Goal: Task Accomplishment & Management: Manage account settings

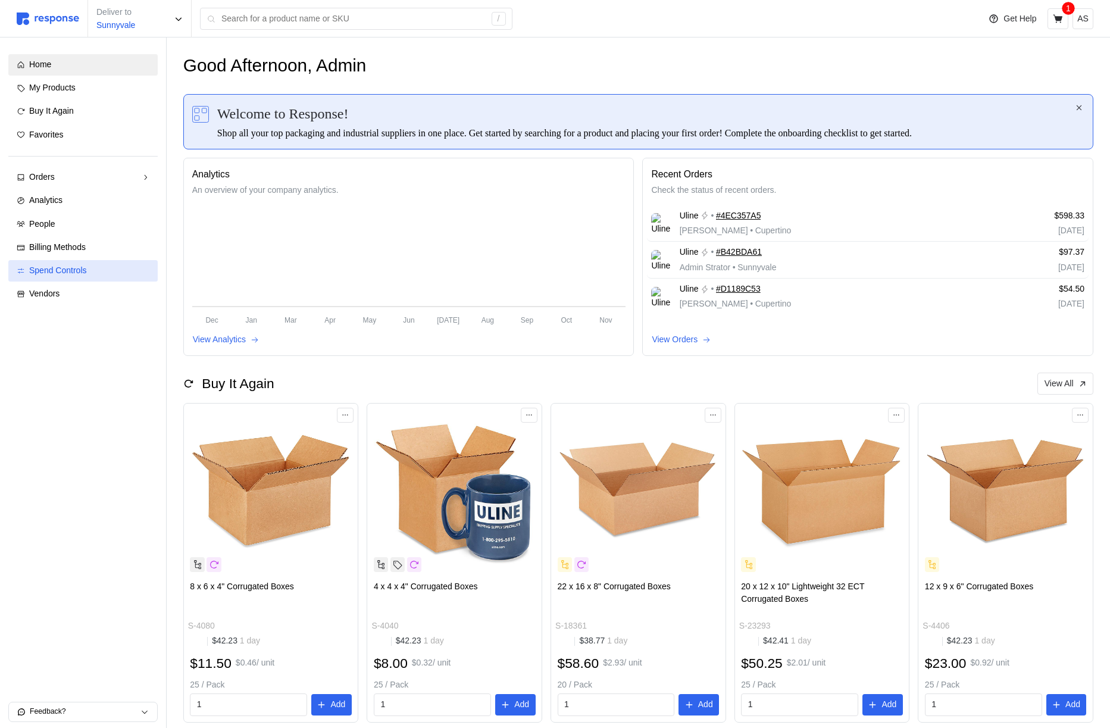
click at [99, 270] on div "Spend Controls" at bounding box center [89, 270] width 120 height 13
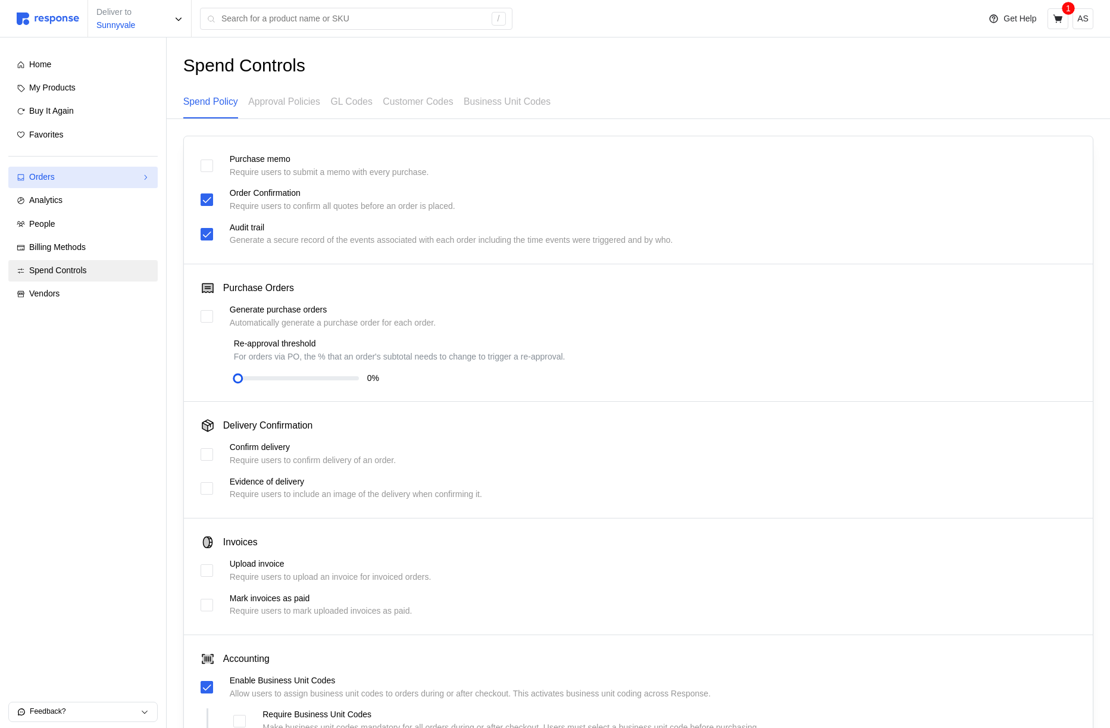
click at [89, 181] on div "Orders" at bounding box center [83, 177] width 108 height 13
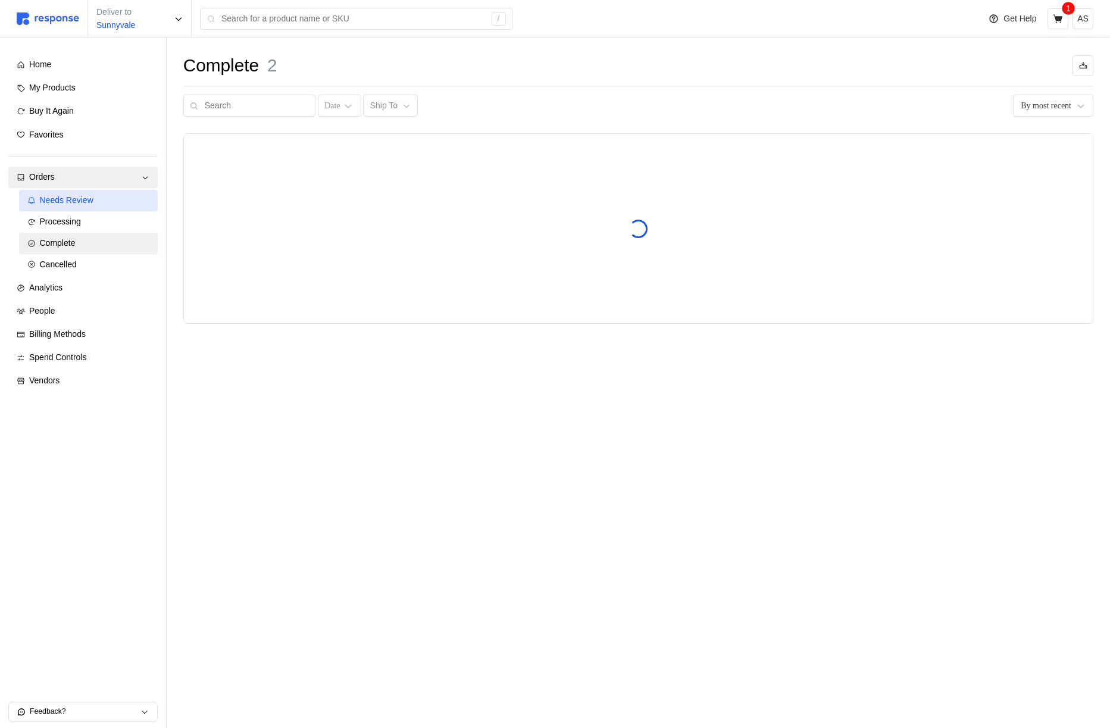
click at [88, 201] on span "Needs Review" at bounding box center [67, 200] width 54 height 10
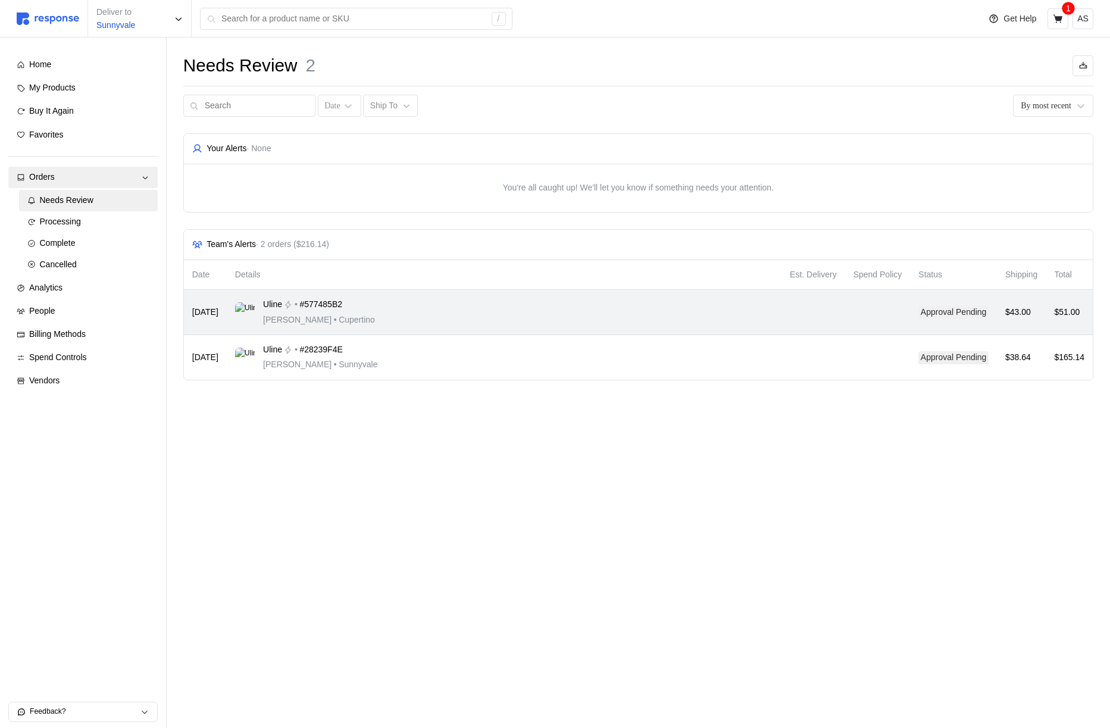
click at [604, 321] on div "Uline • #577485B2 [PERSON_NAME] • [GEOGRAPHIC_DATA]" at bounding box center [504, 312] width 538 height 28
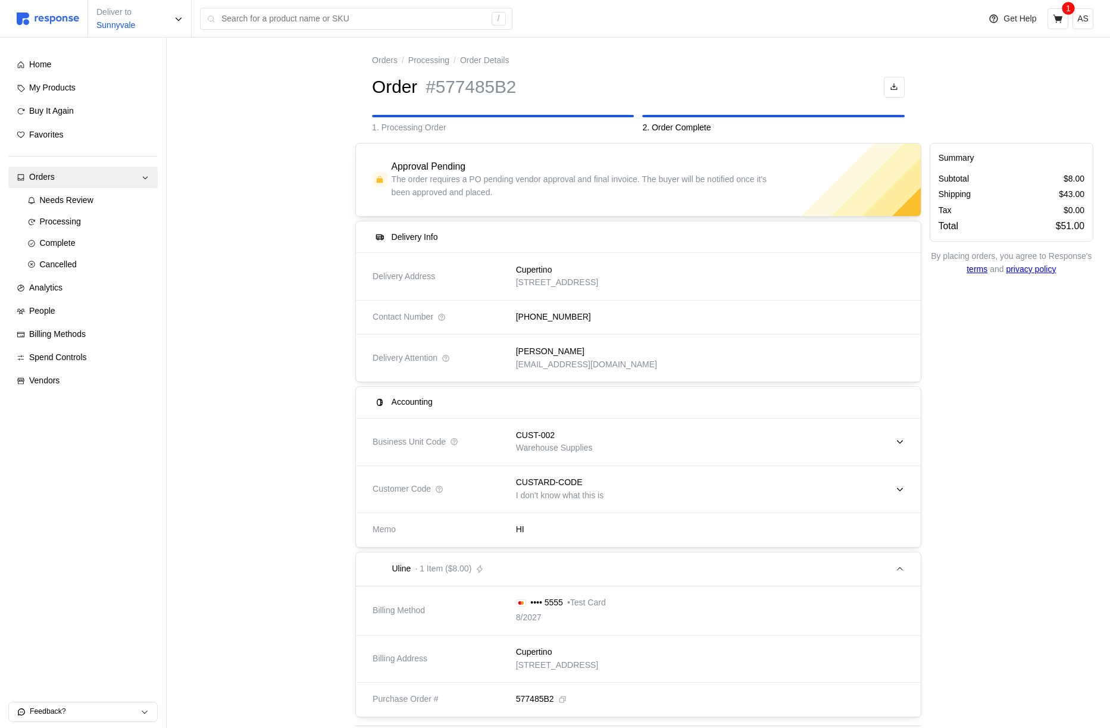
click at [556, 442] on p "Warehouse Supplies" at bounding box center [554, 448] width 77 height 13
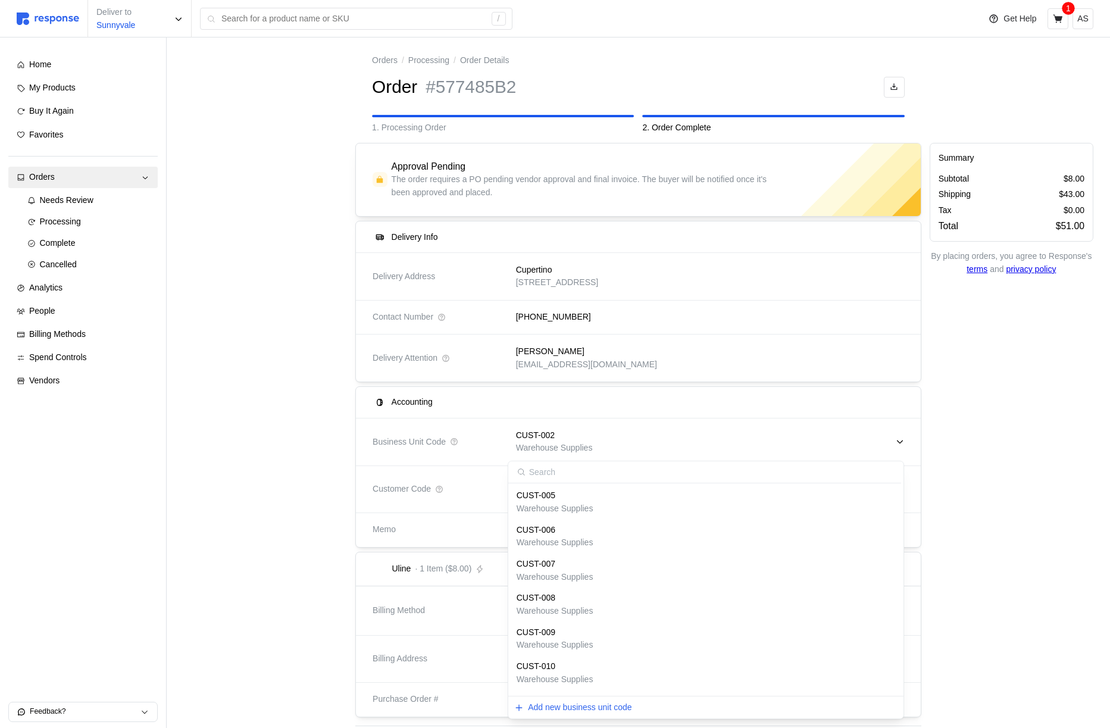
click at [556, 442] on p "Warehouse Supplies" at bounding box center [554, 448] width 77 height 13
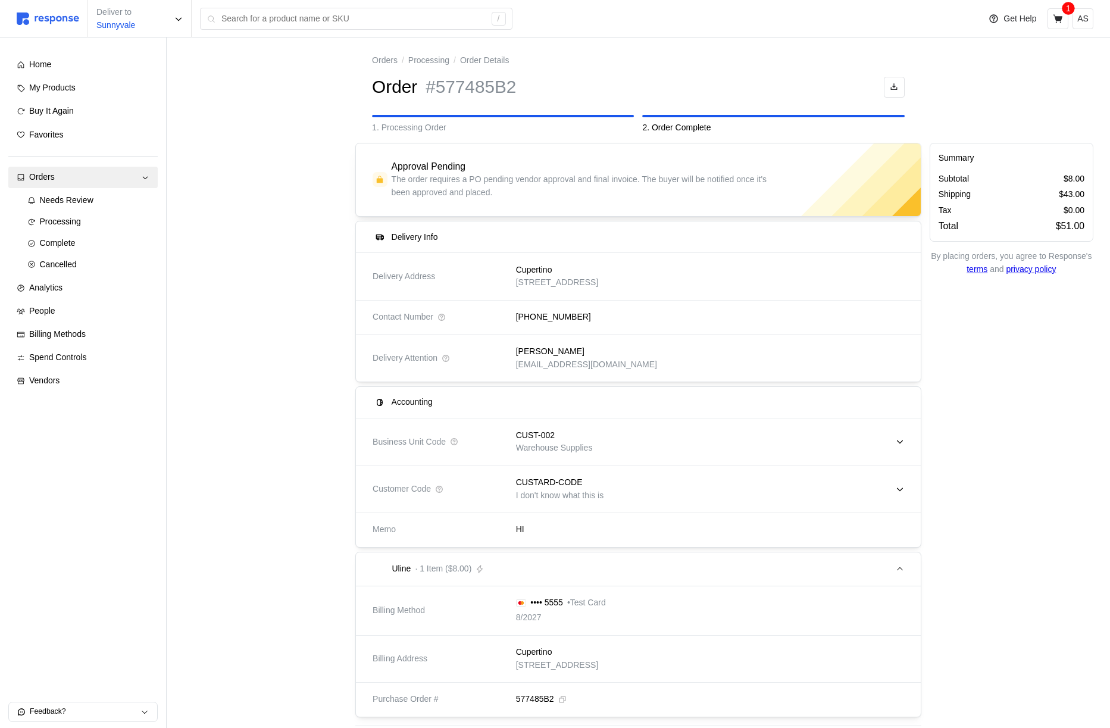
click at [553, 487] on p "CUSTARD-CODE" at bounding box center [549, 482] width 67 height 13
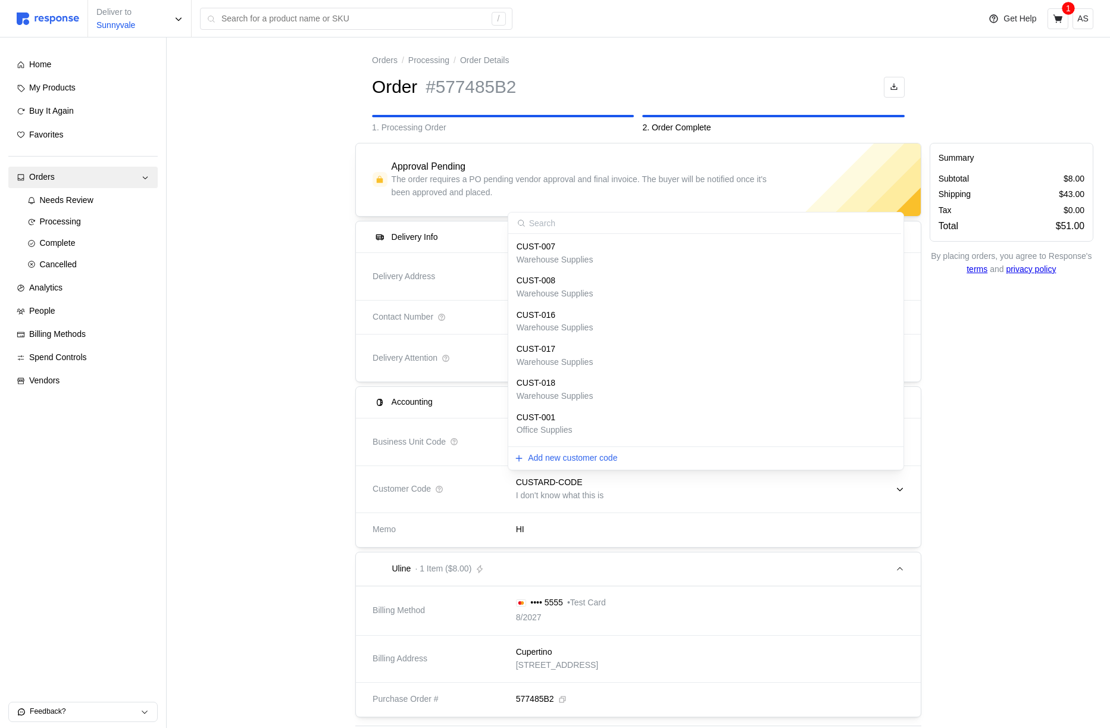
click at [553, 487] on p "CUSTARD-CODE" at bounding box center [549, 482] width 67 height 13
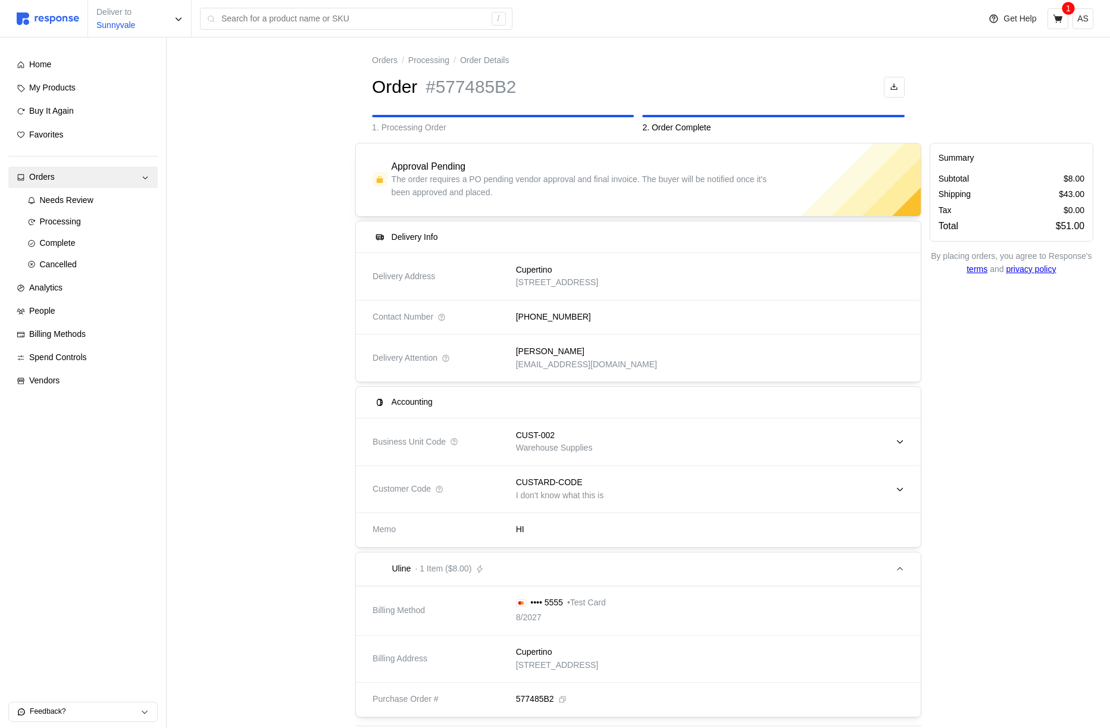
click at [198, 473] on div at bounding box center [265, 571] width 172 height 865
click at [589, 439] on div "CUST-002" at bounding box center [554, 435] width 77 height 13
click at [605, 524] on div "CUST-010 Warehouse Supplies" at bounding box center [706, 528] width 378 height 26
